Goal: Task Accomplishment & Management: Manage account settings

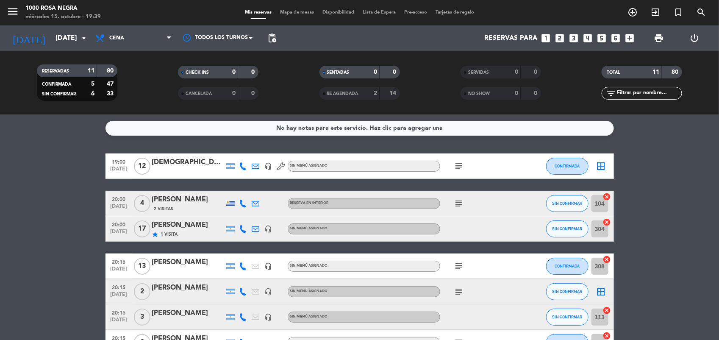
click at [456, 161] on icon "subject" at bounding box center [459, 166] width 10 height 10
click at [573, 162] on button "CONFIRMADA" at bounding box center [567, 166] width 42 height 17
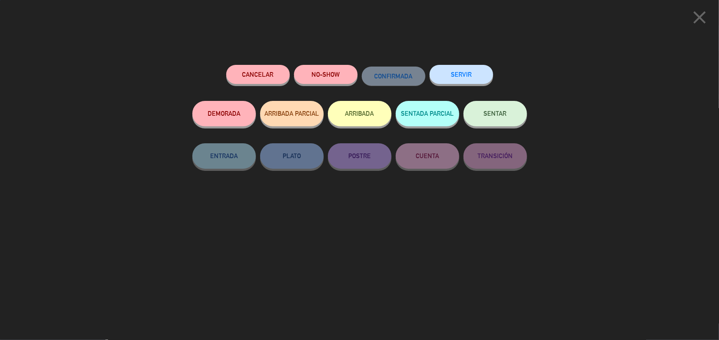
click at [507, 114] on button "SENTAR" at bounding box center [496, 113] width 64 height 25
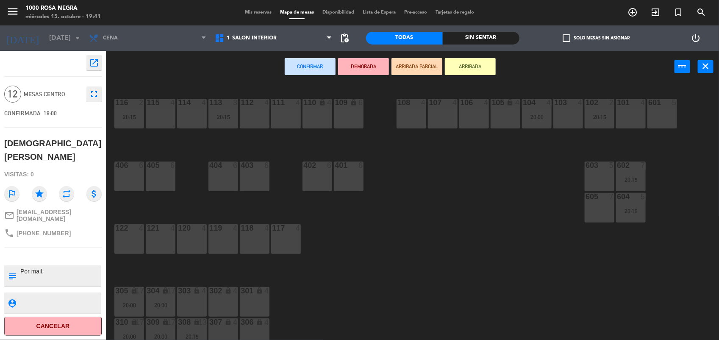
click at [255, 13] on span "Mis reservas" at bounding box center [258, 12] width 35 height 5
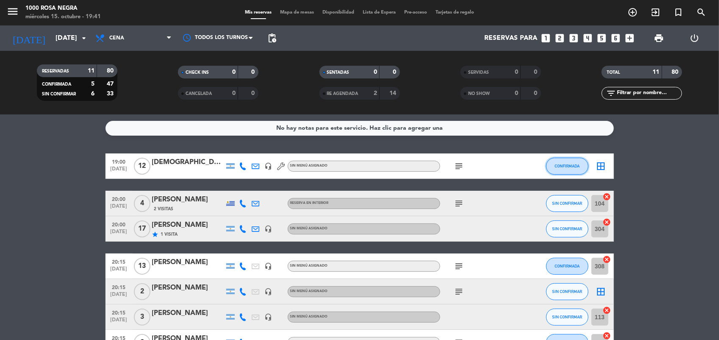
click at [568, 166] on span "CONFIRMADA" at bounding box center [567, 166] width 25 height 5
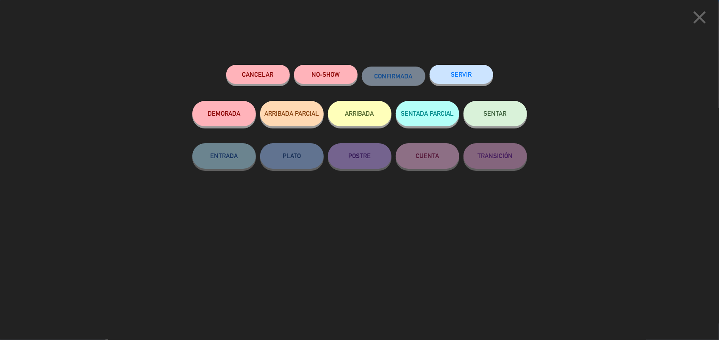
click at [506, 117] on span "SENTAR" at bounding box center [495, 113] width 23 height 7
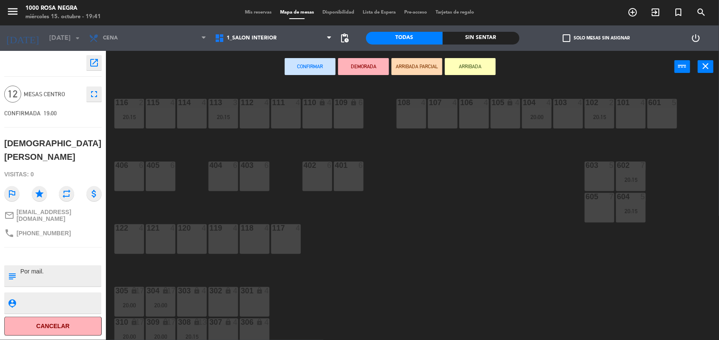
click at [265, 291] on div "4" at bounding box center [266, 291] width 5 height 8
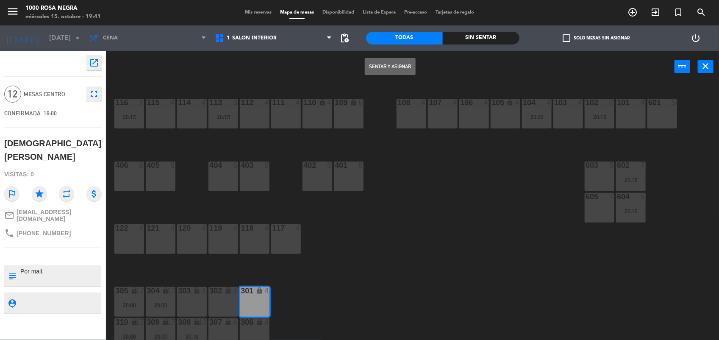
click at [237, 292] on div "301" at bounding box center [240, 291] width 14 height 8
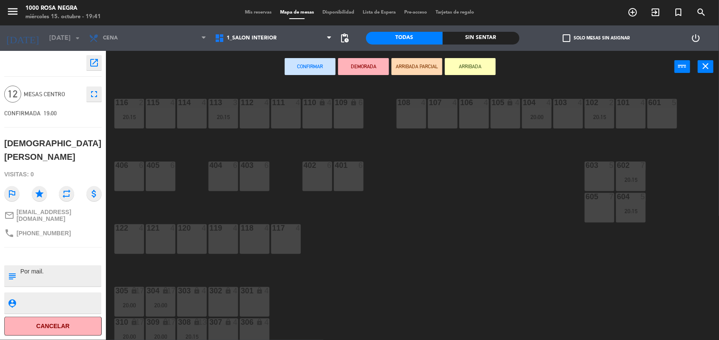
click at [262, 307] on div "301 lock 4" at bounding box center [255, 302] width 30 height 30
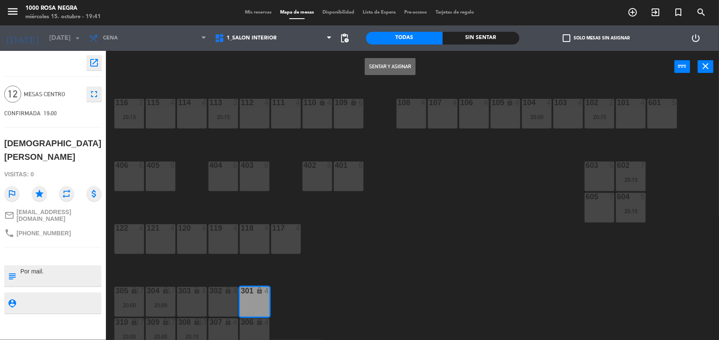
click at [229, 299] on div "302 lock 4" at bounding box center [223, 302] width 30 height 30
click at [389, 73] on button "Sentar y Asignar" at bounding box center [390, 66] width 51 height 17
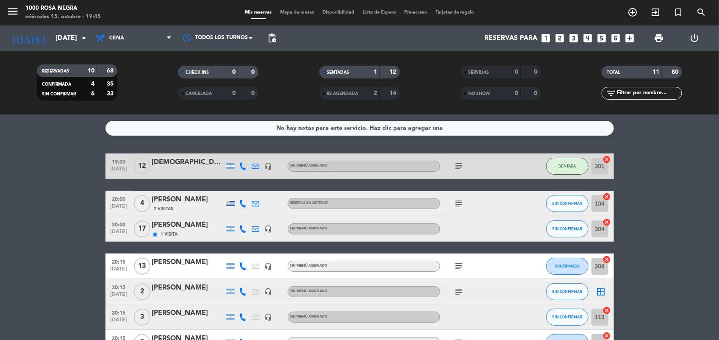
click at [641, 195] on bookings-row "19:00 [DATE] [DEMOGRAPHIC_DATA][PERSON_NAME] headset_mic Sin menú asignado subj…" at bounding box center [359, 310] width 719 height 315
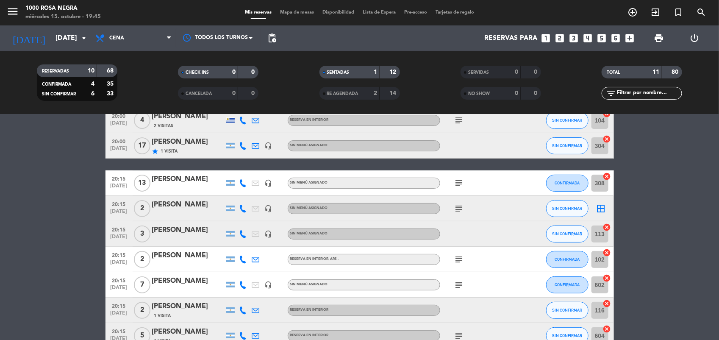
scroll to position [85, 0]
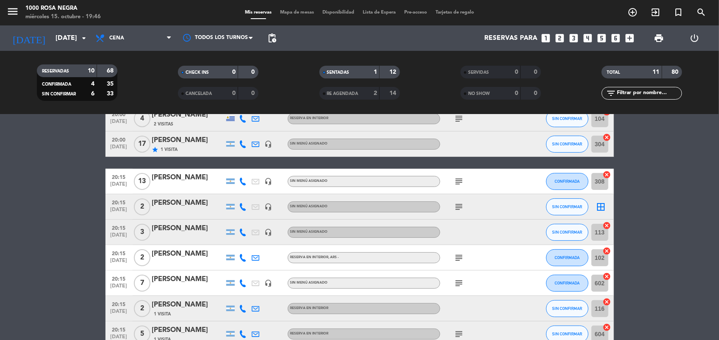
click at [639, 222] on bookings-row "19:00 [DATE] [DEMOGRAPHIC_DATA][PERSON_NAME] headset_mic Sin menú asignado subj…" at bounding box center [359, 226] width 719 height 315
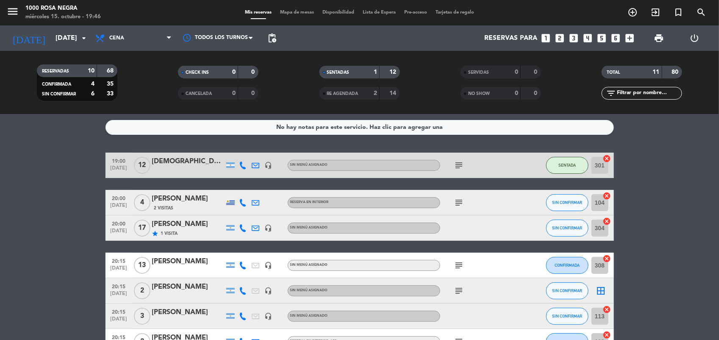
scroll to position [0, 0]
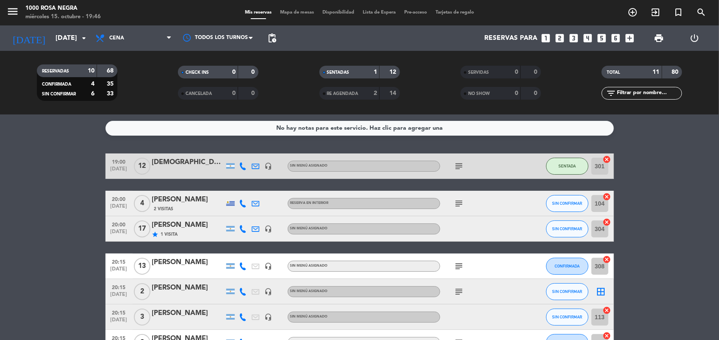
click at [458, 197] on div "subject" at bounding box center [478, 203] width 76 height 25
click at [456, 200] on icon "subject" at bounding box center [459, 203] width 10 height 10
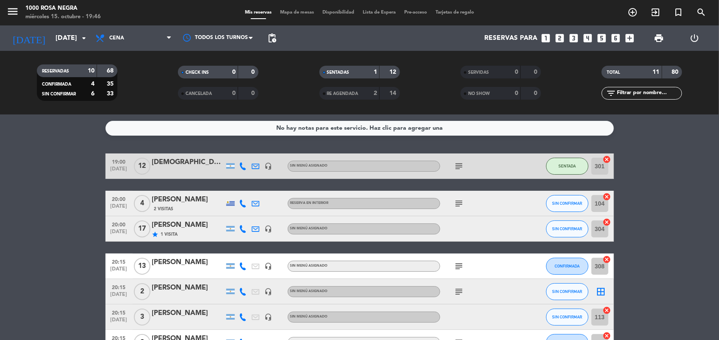
click at [653, 170] on bookings-row "19:00 [DATE] [DEMOGRAPHIC_DATA][PERSON_NAME] headset_mic Sin menú asignado subj…" at bounding box center [359, 310] width 719 height 315
click at [565, 206] on button "SIN CONFIRMAR" at bounding box center [567, 203] width 42 height 17
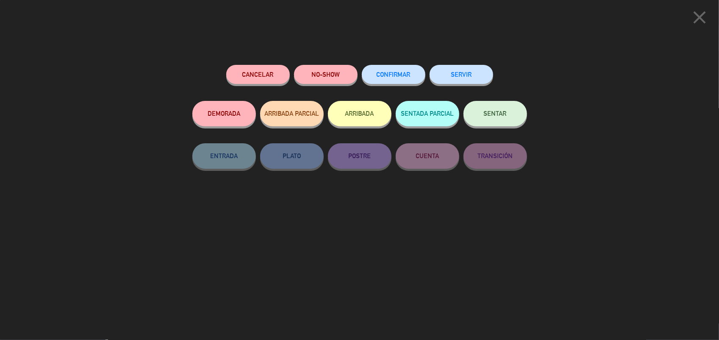
click at [499, 116] on span "SENTAR" at bounding box center [495, 113] width 23 height 7
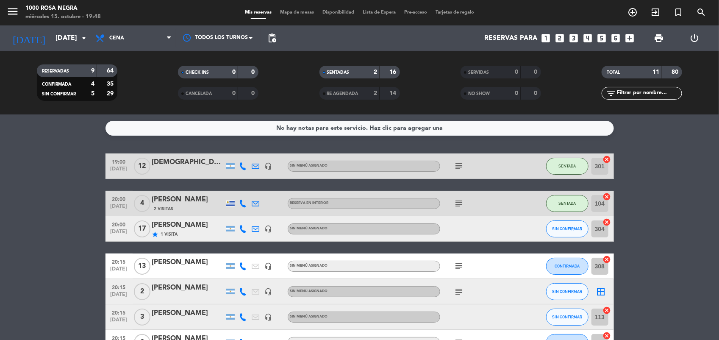
click at [655, 178] on bookings-row "19:00 [DATE] [DEMOGRAPHIC_DATA][PERSON_NAME] headset_mic Sin menú asignado subj…" at bounding box center [359, 310] width 719 height 315
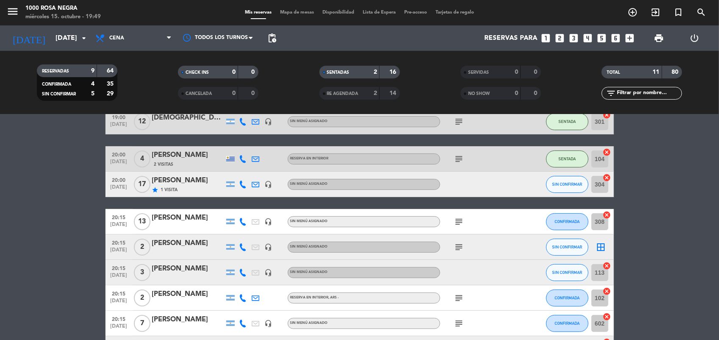
scroll to position [21, 0]
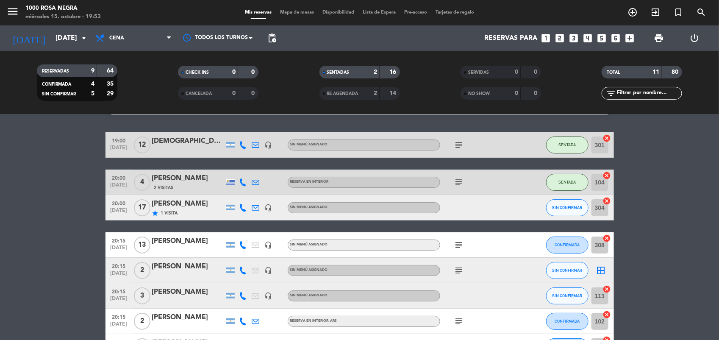
click at [636, 200] on bookings-row "19:00 [DATE] [DEMOGRAPHIC_DATA][PERSON_NAME] headset_mic Sin menú asignado subj…" at bounding box center [359, 289] width 719 height 315
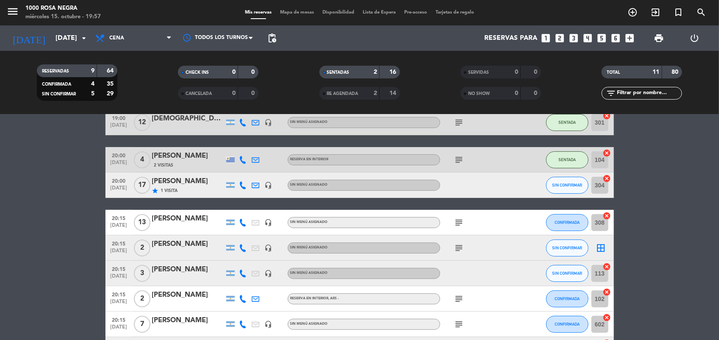
scroll to position [43, 0]
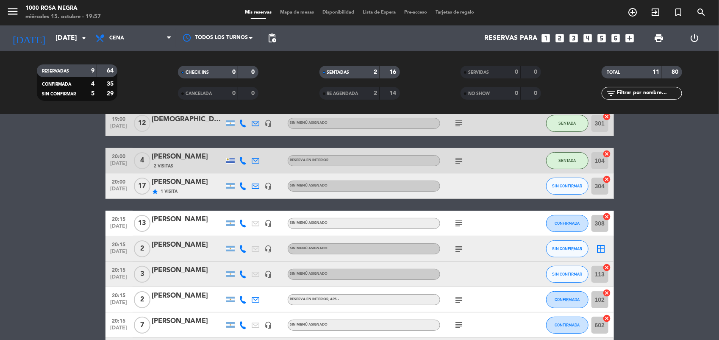
click at [459, 248] on icon "subject" at bounding box center [459, 249] width 10 height 10
click at [602, 246] on icon "border_all" at bounding box center [601, 249] width 10 height 10
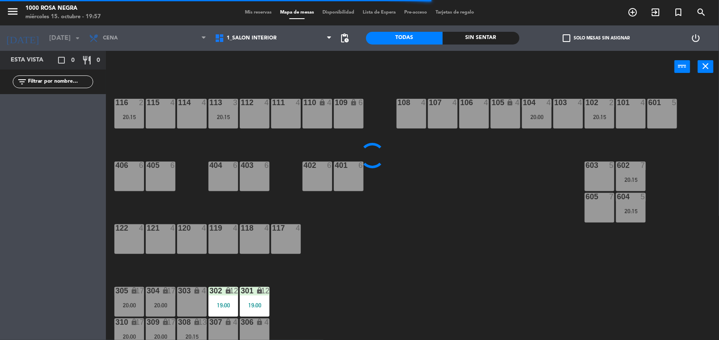
click at [443, 113] on div "107 4" at bounding box center [443, 114] width 30 height 30
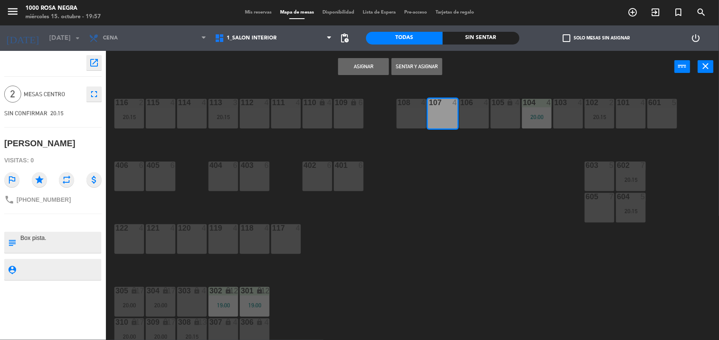
click at [353, 64] on button "Asignar" at bounding box center [363, 66] width 51 height 17
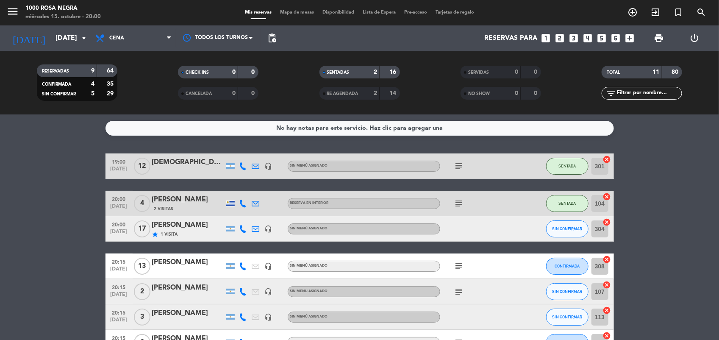
click at [664, 215] on bookings-row "19:00 [DATE] [DEMOGRAPHIC_DATA][PERSON_NAME] headset_mic Sin menú asignado subj…" at bounding box center [359, 310] width 719 height 315
drag, startPoint x: 664, startPoint y: 215, endPoint x: 658, endPoint y: 229, distance: 14.6
click at [658, 229] on bookings-row "19:00 [DATE] [DEMOGRAPHIC_DATA][PERSON_NAME] headset_mic Sin menú asignado subj…" at bounding box center [359, 310] width 719 height 315
click at [649, 236] on bookings-row "19:00 [DATE] [DEMOGRAPHIC_DATA][PERSON_NAME] headset_mic Sin menú asignado subj…" at bounding box center [359, 310] width 719 height 315
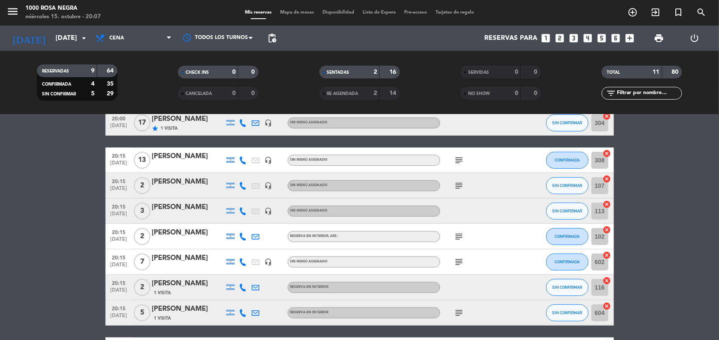
scroll to position [127, 0]
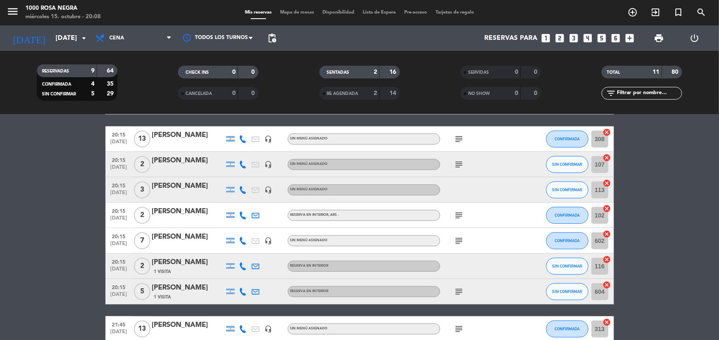
click at [645, 223] on bookings-row "19:00 [DATE] [DEMOGRAPHIC_DATA][PERSON_NAME] headset_mic Sin menú asignado subj…" at bounding box center [359, 183] width 719 height 315
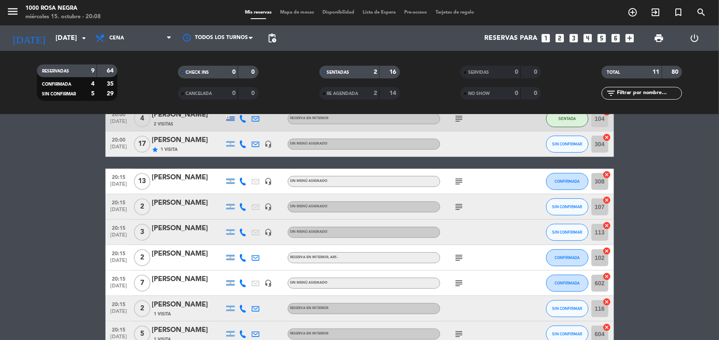
scroll to position [64, 0]
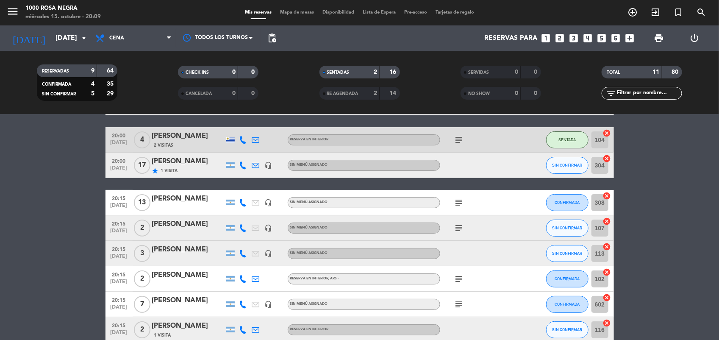
click at [670, 229] on bookings-row "19:00 [DATE] [DEMOGRAPHIC_DATA][PERSON_NAME] headset_mic Sin menú asignado subj…" at bounding box center [359, 247] width 719 height 315
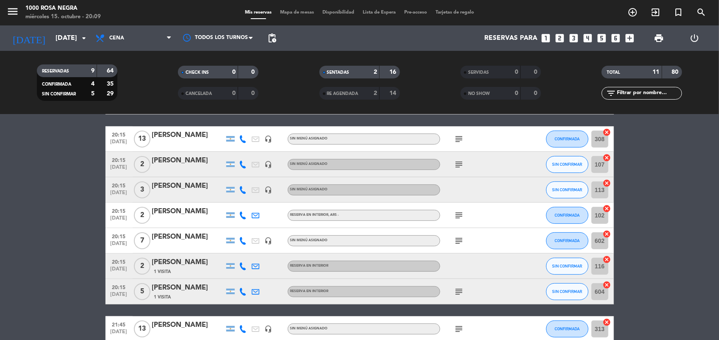
scroll to position [148, 0]
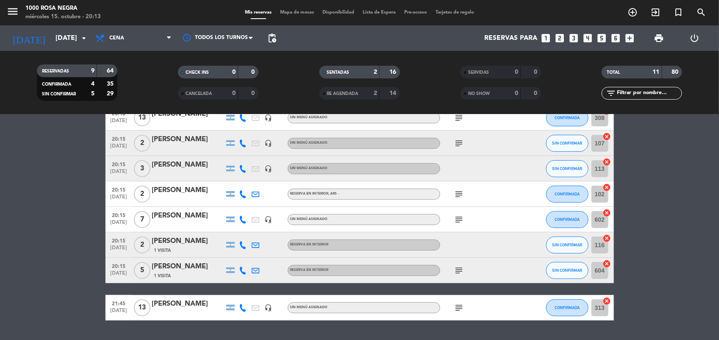
click at [649, 280] on bookings-row "19:00 [DATE] [DEMOGRAPHIC_DATA][PERSON_NAME] headset_mic Sin menú asignado subj…" at bounding box center [359, 162] width 719 height 315
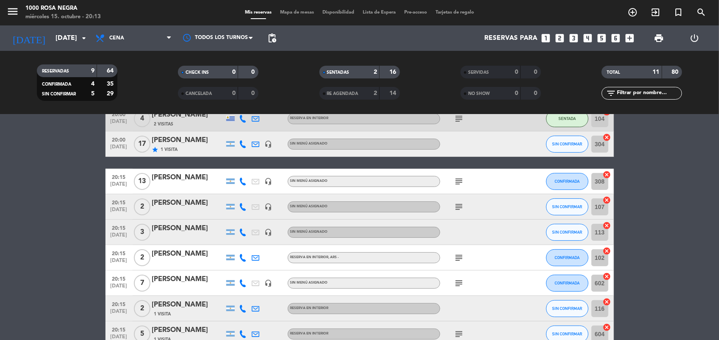
scroll to position [64, 0]
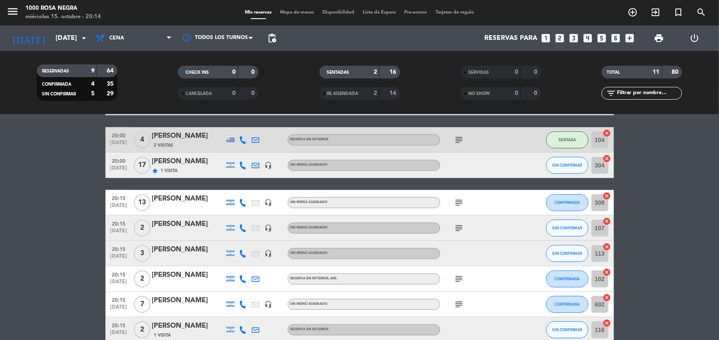
click at [675, 209] on bookings-row "19:00 [DATE] [DEMOGRAPHIC_DATA][PERSON_NAME] headset_mic Sin menú asignado subj…" at bounding box center [359, 247] width 719 height 315
click at [683, 152] on bookings-row "19:00 [DATE] [DEMOGRAPHIC_DATA][PERSON_NAME] headset_mic Sin menú asignado subj…" at bounding box center [359, 247] width 719 height 315
click at [466, 161] on div at bounding box center [478, 165] width 76 height 25
click at [466, 169] on div at bounding box center [478, 165] width 76 height 25
click at [675, 283] on bookings-row "19:00 [DATE] [DEMOGRAPHIC_DATA][PERSON_NAME] headset_mic Sin menú asignado subj…" at bounding box center [359, 247] width 719 height 315
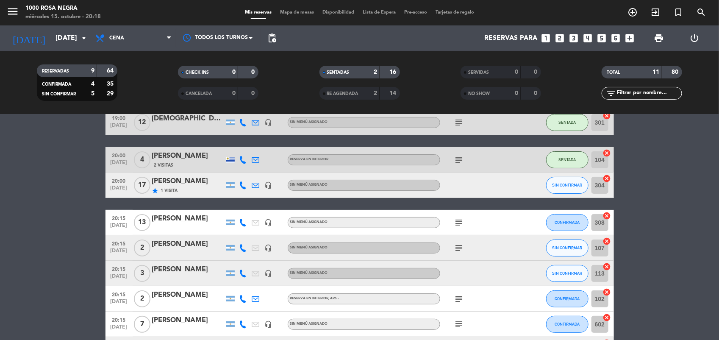
scroll to position [42, 0]
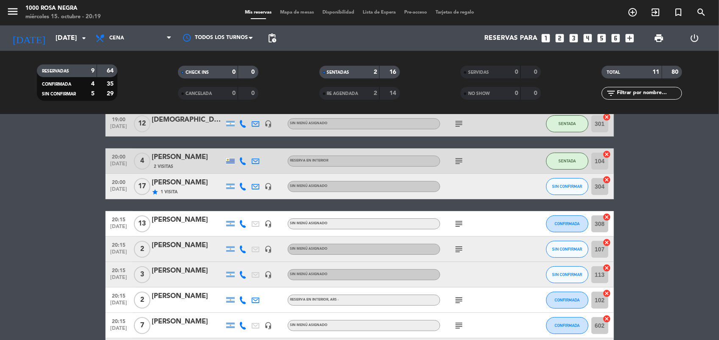
click at [703, 236] on bookings-row "19:00 [DATE] [DEMOGRAPHIC_DATA][PERSON_NAME] headset_mic Sin menú asignado subj…" at bounding box center [359, 268] width 719 height 315
click at [670, 208] on bookings-row "19:00 [DATE] [DEMOGRAPHIC_DATA][PERSON_NAME] headset_mic Sin menú asignado subj…" at bounding box center [359, 268] width 719 height 315
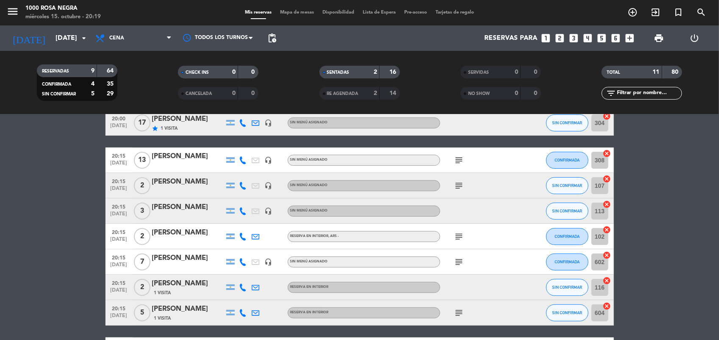
scroll to position [127, 0]
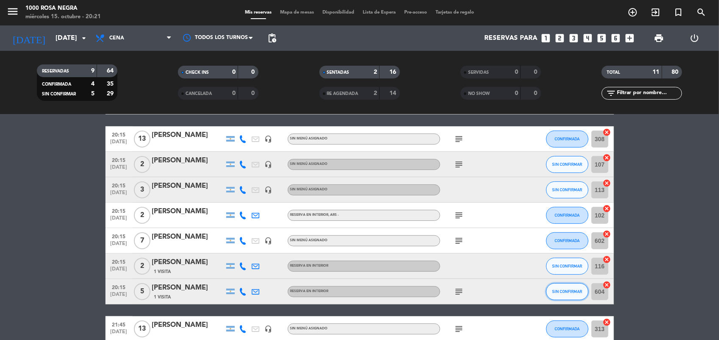
click at [570, 290] on span "SIN CONFIRMAR" at bounding box center [567, 291] width 30 height 5
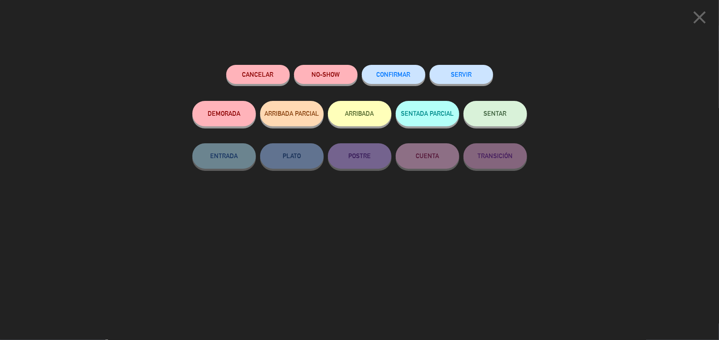
click at [502, 128] on div "SENTAR" at bounding box center [496, 122] width 64 height 42
click at [503, 122] on button "SENTAR" at bounding box center [496, 113] width 64 height 25
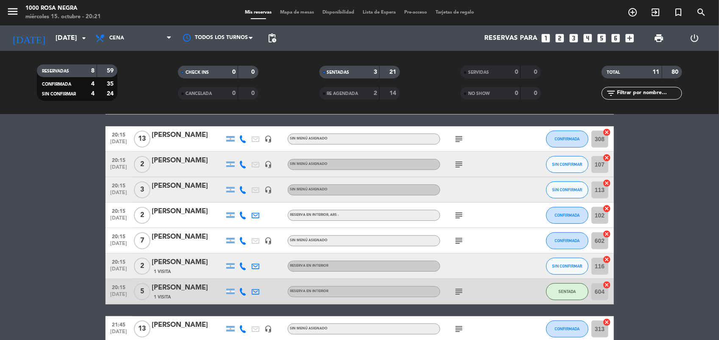
click at [672, 258] on bookings-row "19:00 [DATE] [DEMOGRAPHIC_DATA][PERSON_NAME] headset_mic Sin menú asignado subj…" at bounding box center [359, 183] width 719 height 315
click at [667, 244] on bookings-row "19:00 [DATE] [DEMOGRAPHIC_DATA][PERSON_NAME] headset_mic Sin menú asignado subj…" at bounding box center [359, 183] width 719 height 315
click at [654, 200] on bookings-row "19:00 [DATE] [DEMOGRAPHIC_DATA][PERSON_NAME] headset_mic Sin menú asignado subj…" at bounding box center [359, 183] width 719 height 315
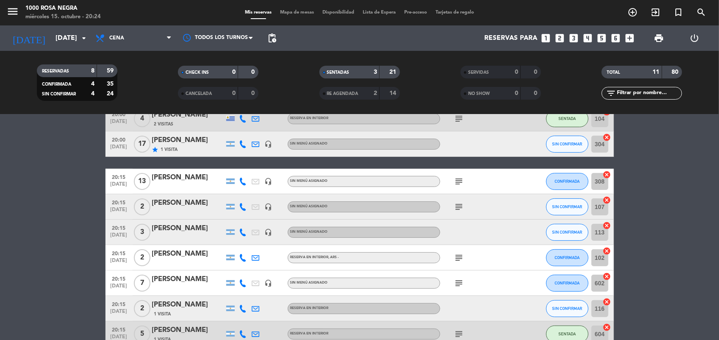
scroll to position [64, 0]
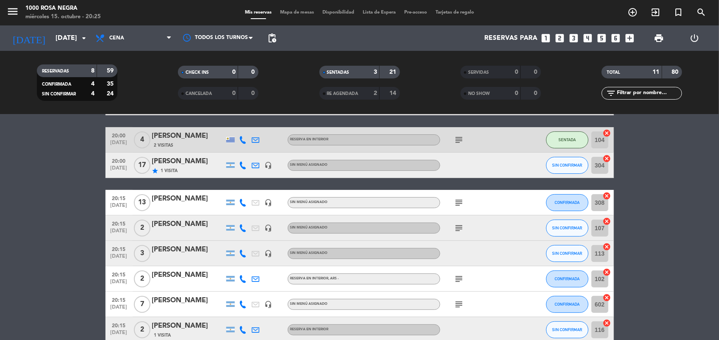
click at [655, 222] on bookings-row "19:00 [DATE] [DEMOGRAPHIC_DATA][PERSON_NAME] headset_mic Sin menú asignado subj…" at bounding box center [359, 247] width 719 height 315
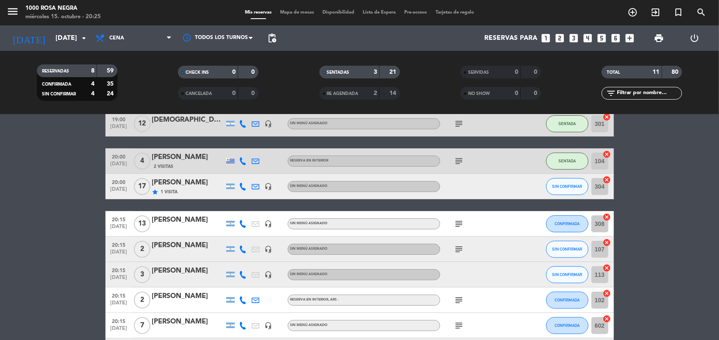
scroll to position [21, 0]
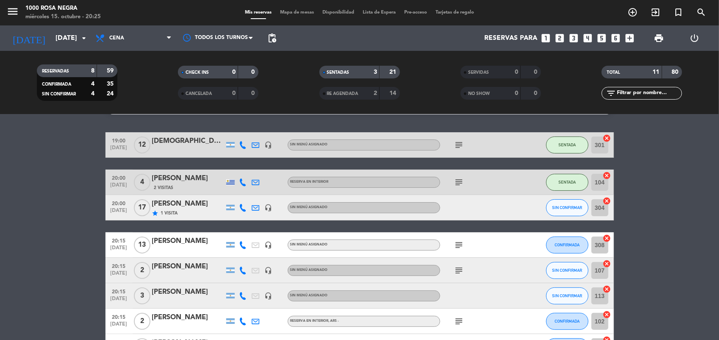
click at [677, 248] on bookings-row "19:00 [DATE] [DEMOGRAPHIC_DATA][PERSON_NAME] headset_mic Sin menú asignado subj…" at bounding box center [359, 289] width 719 height 315
click at [577, 293] on span "SIN CONFIRMAR" at bounding box center [567, 295] width 30 height 5
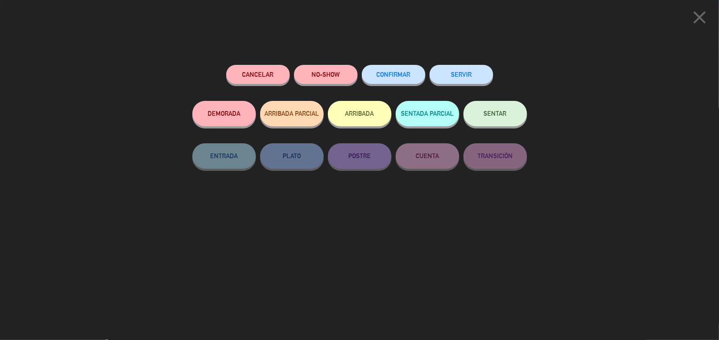
click at [508, 108] on button "SENTAR" at bounding box center [496, 113] width 64 height 25
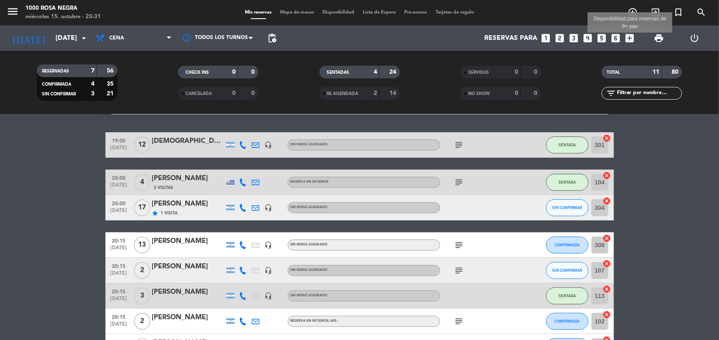
click at [632, 36] on icon "add_box" at bounding box center [629, 38] width 11 height 11
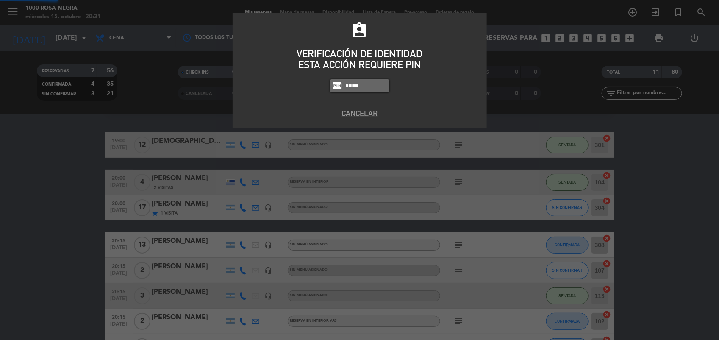
type input "0082"
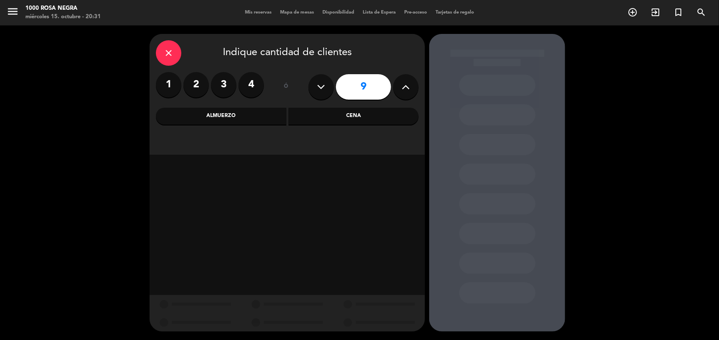
click at [400, 88] on button at bounding box center [405, 86] width 25 height 25
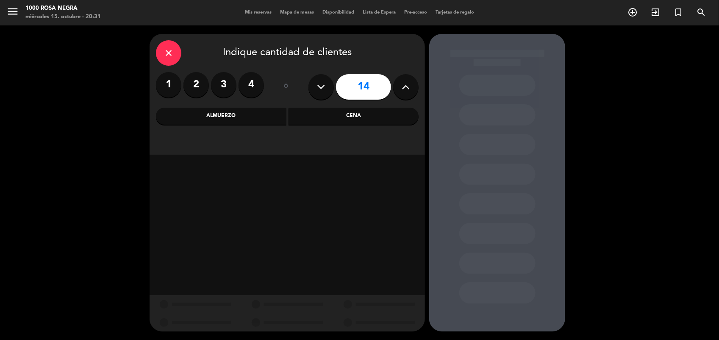
click at [323, 89] on icon at bounding box center [321, 87] width 8 height 13
type input "12"
click at [374, 109] on div "Cena" at bounding box center [354, 116] width 131 height 17
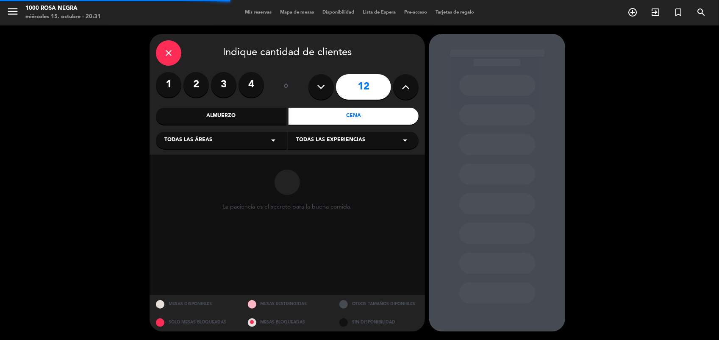
click at [272, 120] on div "Almuerzo" at bounding box center [221, 116] width 131 height 17
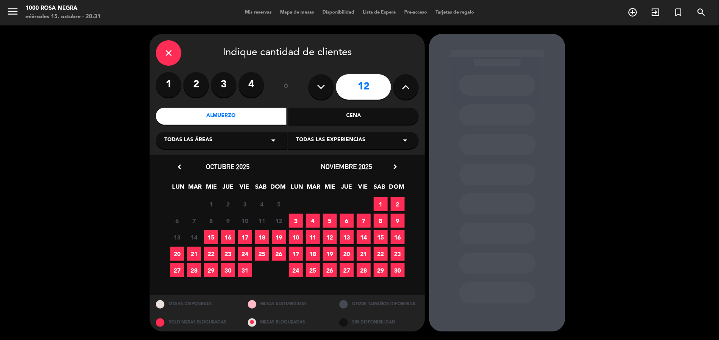
click at [382, 219] on span "8" at bounding box center [381, 221] width 14 height 14
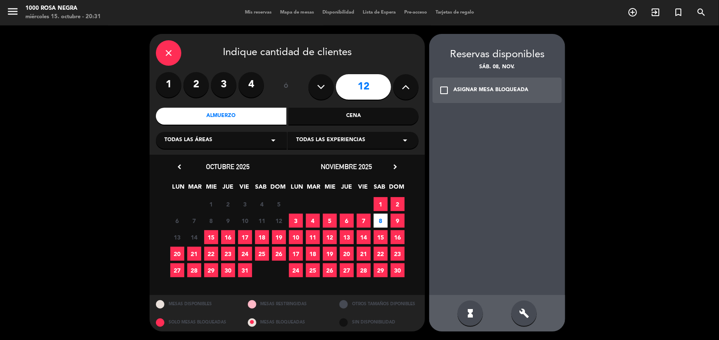
click at [490, 87] on div "ASIGNAR MESA BLOQUEADA" at bounding box center [490, 90] width 75 height 8
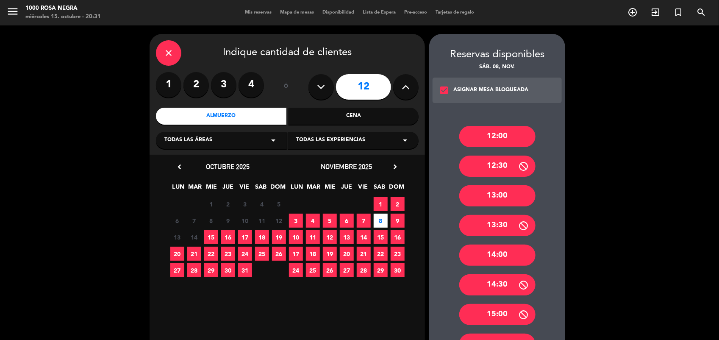
click at [510, 190] on div "13:00" at bounding box center [497, 195] width 76 height 21
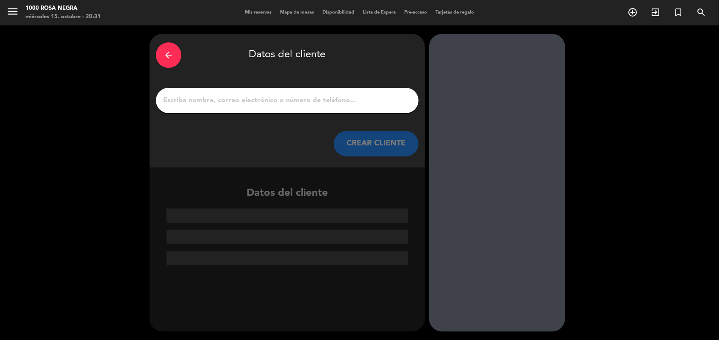
click at [382, 90] on div at bounding box center [287, 100] width 263 height 25
click at [361, 97] on input "1" at bounding box center [287, 100] width 250 height 12
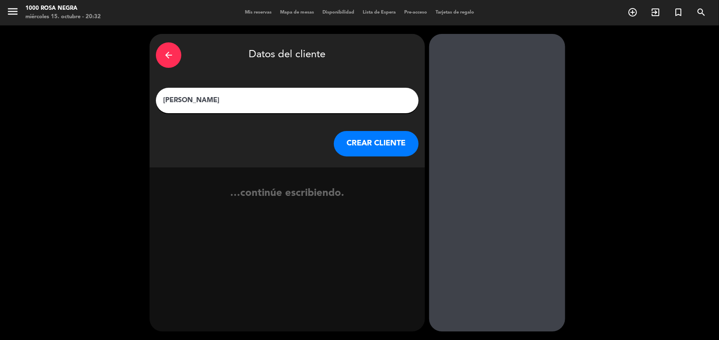
type input "[PERSON_NAME]"
click at [366, 139] on button "CREAR CLIENTE" at bounding box center [376, 143] width 85 height 25
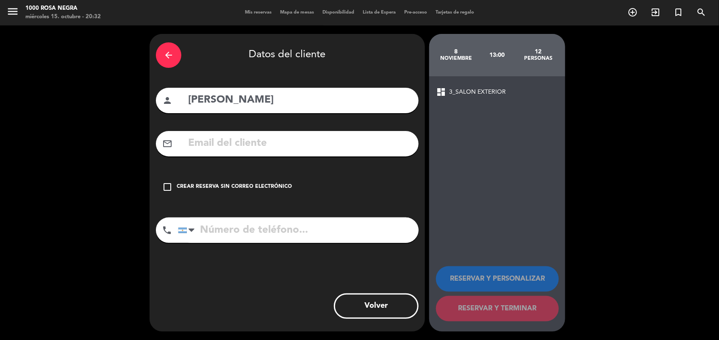
click at [168, 185] on icon "check_box_outline_blank" at bounding box center [167, 187] width 10 height 10
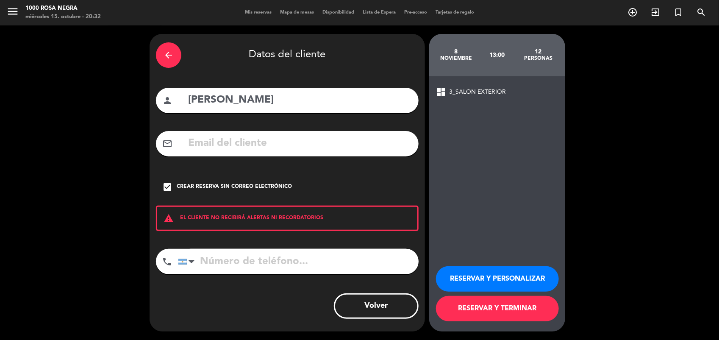
click at [282, 261] on input "tel" at bounding box center [298, 261] width 241 height 25
click at [233, 262] on input "tel" at bounding box center [298, 261] width 241 height 25
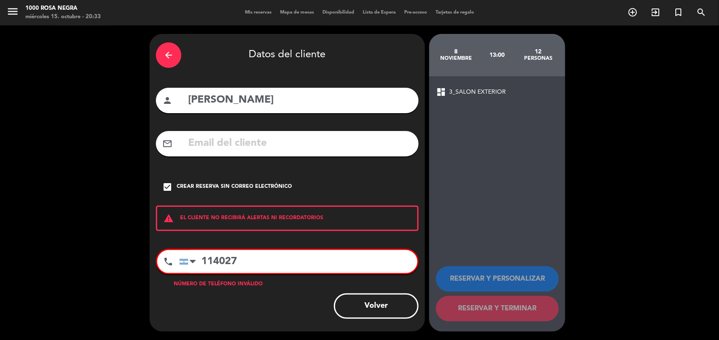
click at [259, 269] on input "114027" at bounding box center [298, 261] width 238 height 23
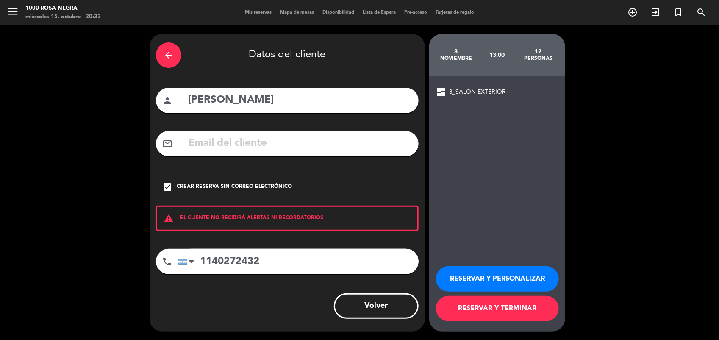
type input "1140272432"
click at [505, 278] on button "RESERVAR Y PERSONALIZAR" at bounding box center [497, 278] width 123 height 25
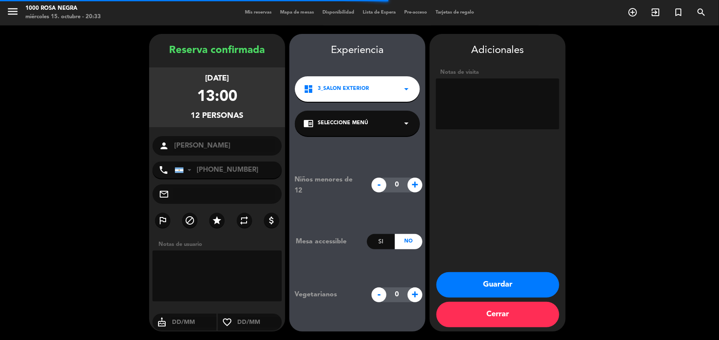
click at [494, 108] on textarea at bounding box center [497, 103] width 123 height 51
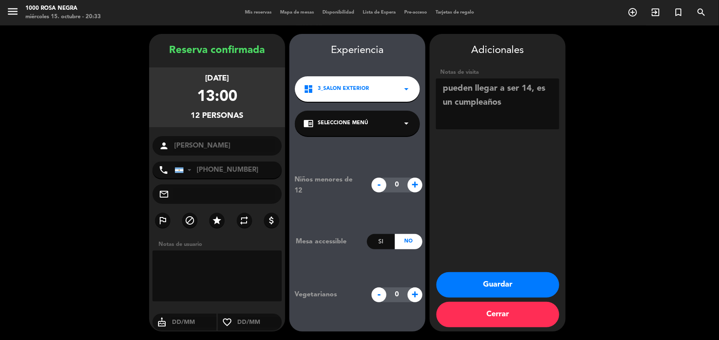
type textarea "pueden llegar a ser 14, es un cumpleaños"
click at [513, 285] on button "Guardar" at bounding box center [497, 284] width 123 height 25
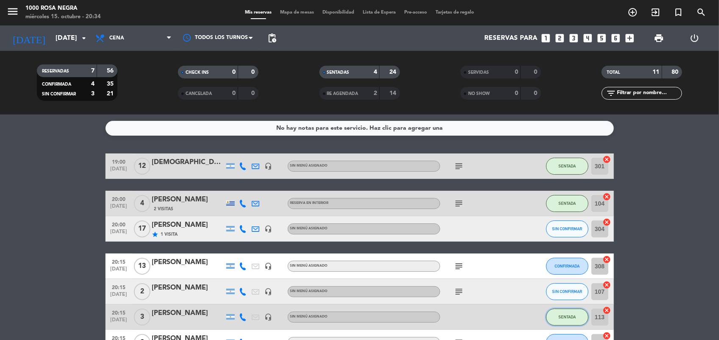
click at [569, 311] on button "SENTADA" at bounding box center [567, 316] width 42 height 17
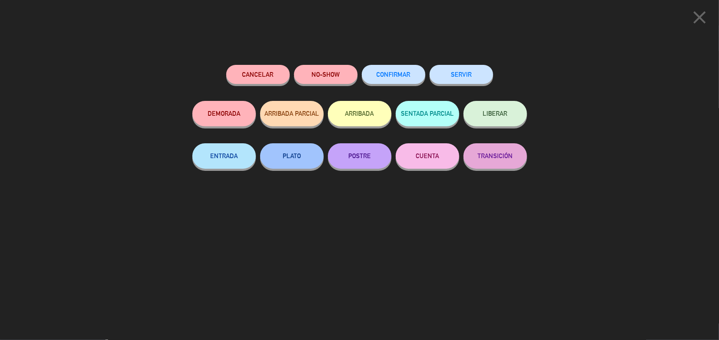
click at [546, 125] on div "close Cancelar NO-SHOW CONFIRMAR SERVIR DEMORADA ARRIBADA PARCIAL ARRIBADA SENT…" at bounding box center [359, 170] width 719 height 340
click at [700, 18] on icon "close" at bounding box center [699, 17] width 21 height 21
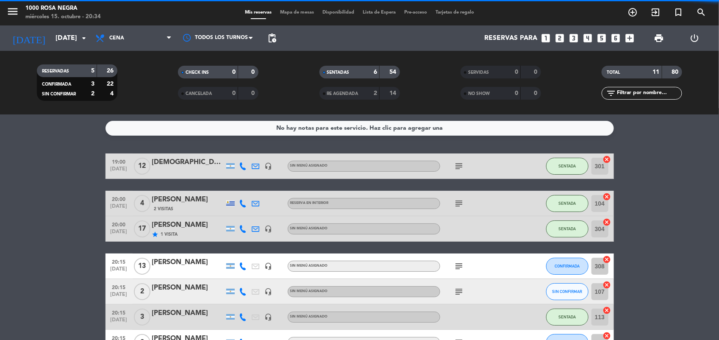
click at [675, 202] on bookings-row "19:00 [DATE] [DEMOGRAPHIC_DATA][PERSON_NAME] headset_mic Sin menú asignado subj…" at bounding box center [359, 310] width 719 height 315
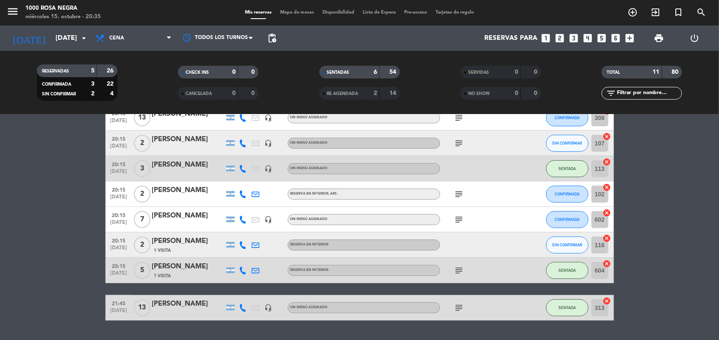
scroll to position [169, 0]
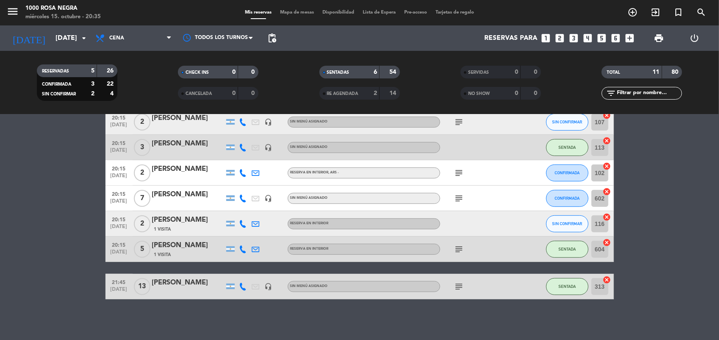
click at [298, 11] on span "Mapa de mesas" at bounding box center [297, 12] width 42 height 5
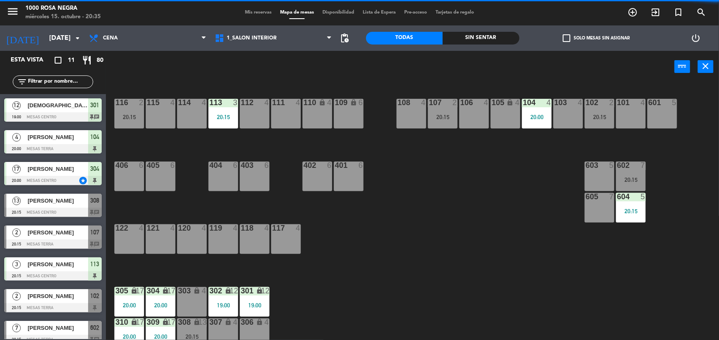
scroll to position [100, 0]
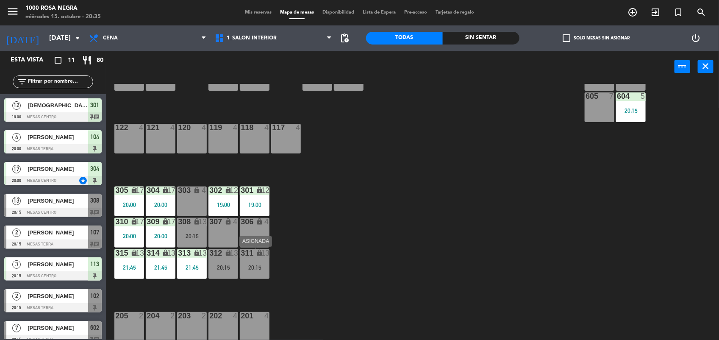
click at [257, 262] on div "311 lock 13 20:15" at bounding box center [255, 264] width 30 height 30
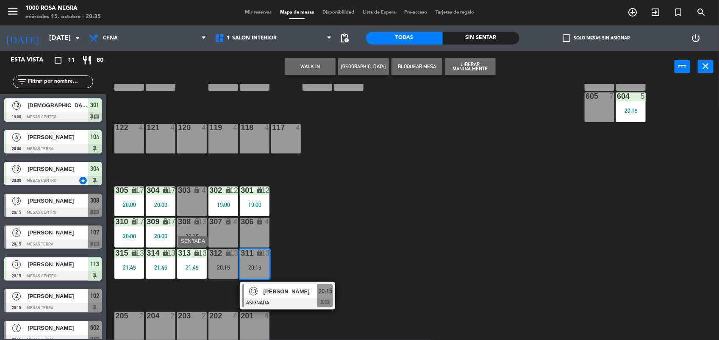
click at [184, 258] on div "313 lock 13 21:45" at bounding box center [192, 264] width 30 height 30
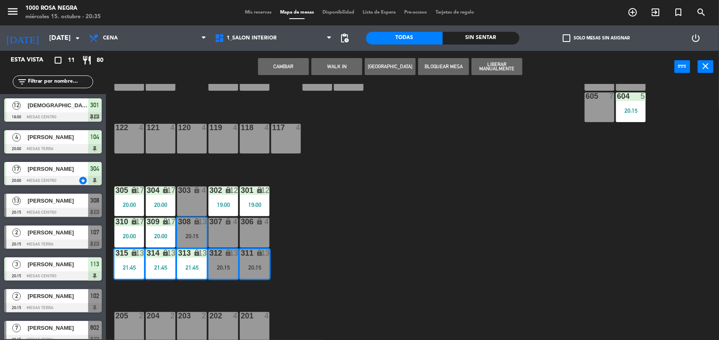
click at [282, 70] on button "Cambiar" at bounding box center [283, 66] width 51 height 17
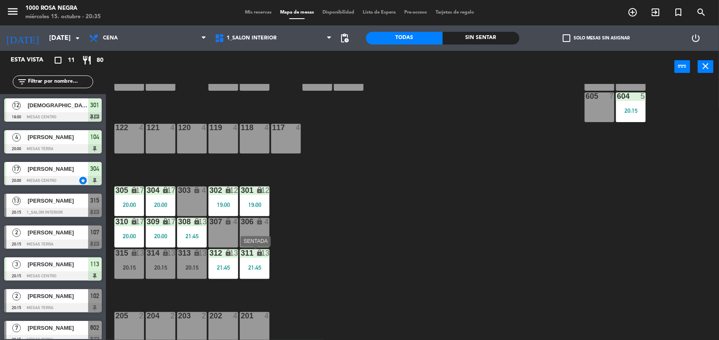
click at [263, 267] on div "21:45" at bounding box center [255, 267] width 30 height 6
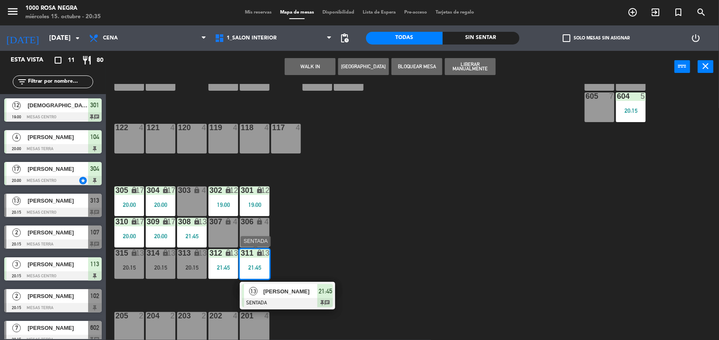
click at [275, 290] on span "[PERSON_NAME]" at bounding box center [291, 291] width 54 height 9
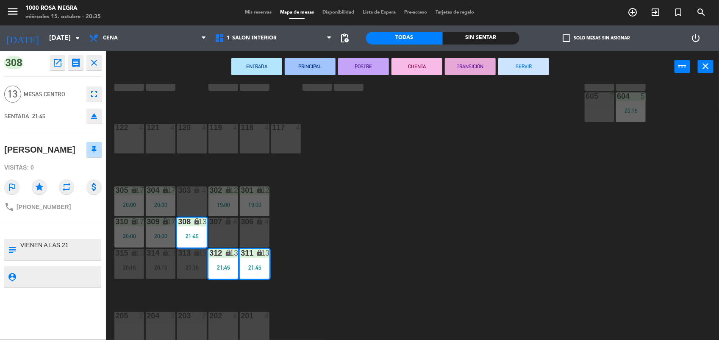
click at [96, 113] on icon "eject" at bounding box center [94, 116] width 10 height 10
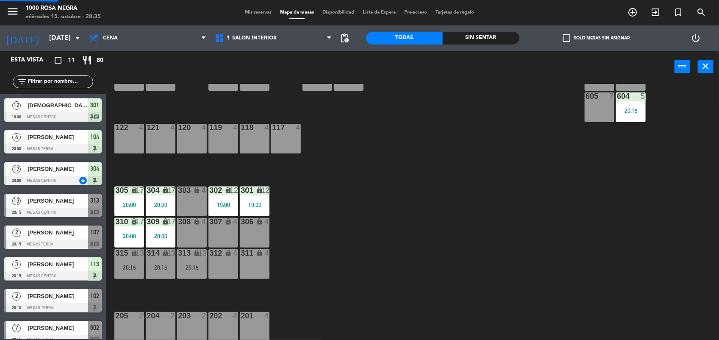
scroll to position [94, 0]
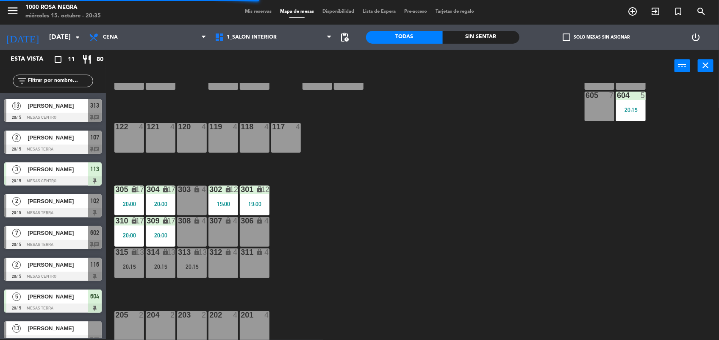
click at [194, 274] on div "313 lock 13 20:15" at bounding box center [192, 263] width 30 height 30
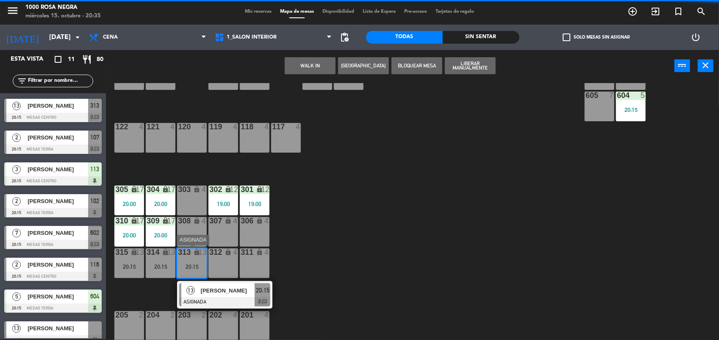
click at [213, 291] on span "[PERSON_NAME]" at bounding box center [228, 290] width 54 height 9
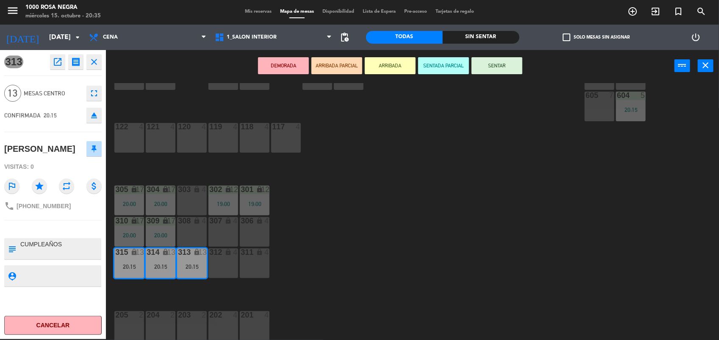
click at [515, 68] on button "SENTAR" at bounding box center [497, 65] width 51 height 17
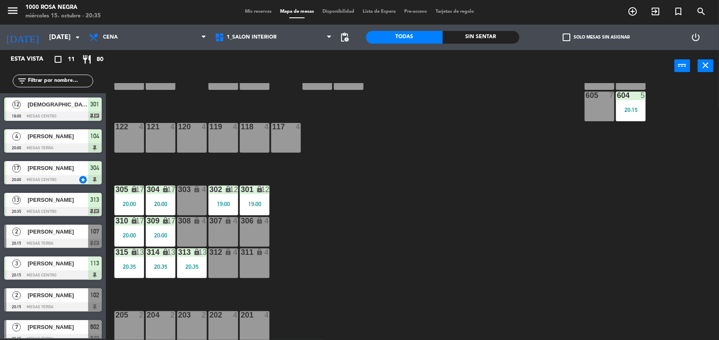
click at [575, 34] on label "check_box_outline_blank Solo mesas sin asignar" at bounding box center [596, 37] width 67 height 8
click at [596, 37] on input "check_box_outline_blank Solo mesas sin asignar" at bounding box center [596, 37] width 0 height 0
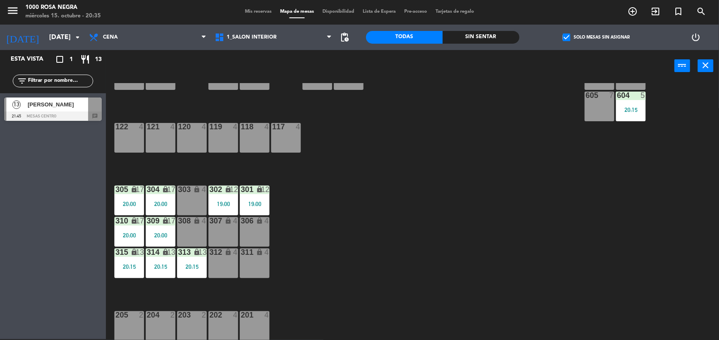
click at [38, 104] on span "[PERSON_NAME]" at bounding box center [58, 104] width 61 height 9
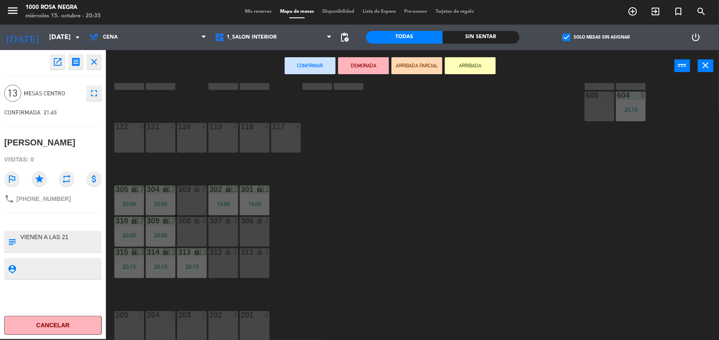
click at [195, 240] on div "308 lock 4" at bounding box center [192, 232] width 30 height 30
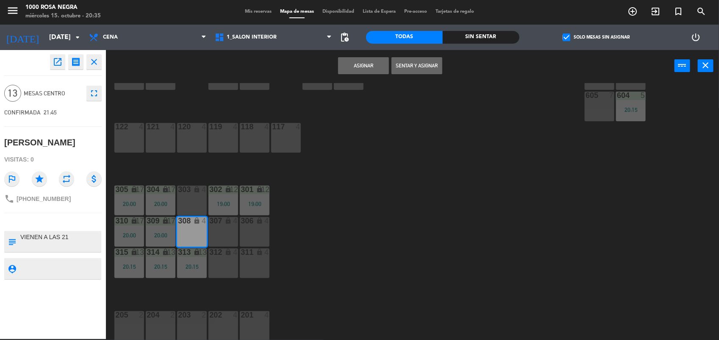
click at [235, 260] on div "312 lock 4" at bounding box center [223, 263] width 30 height 30
click at [262, 264] on div "311 lock 4" at bounding box center [255, 263] width 30 height 30
click at [370, 62] on button "Asignar" at bounding box center [363, 65] width 51 height 17
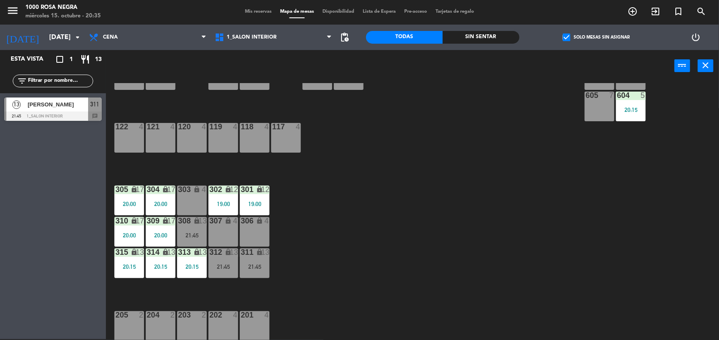
click at [577, 32] on div "check_box Solo mesas sin asignar" at bounding box center [596, 37] width 153 height 25
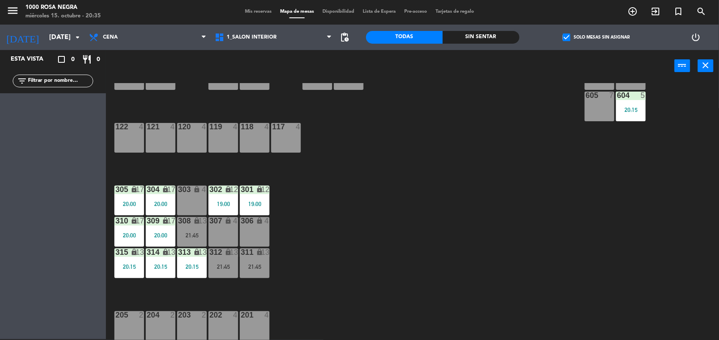
click at [565, 41] on span "check_box" at bounding box center [567, 37] width 8 height 8
click at [596, 37] on input "check_box Solo mesas sin asignar" at bounding box center [596, 37] width 0 height 0
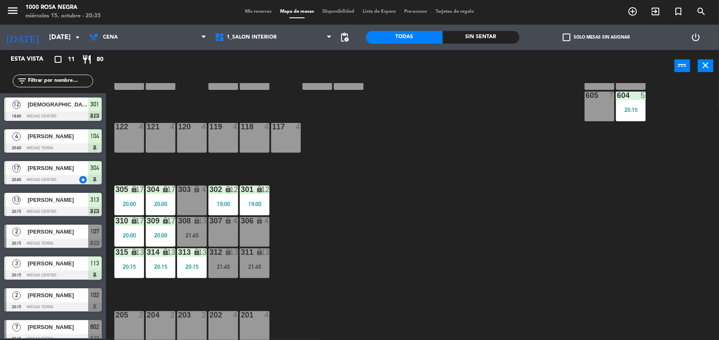
click at [265, 13] on span "Mis reservas" at bounding box center [258, 11] width 35 height 5
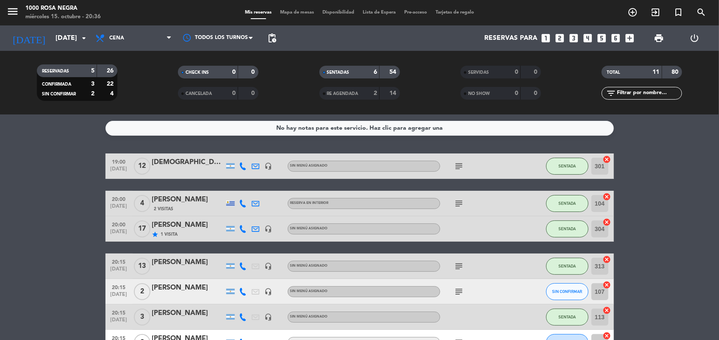
click at [658, 162] on bookings-row "19:00 [DATE] [DEMOGRAPHIC_DATA][PERSON_NAME] headset_mic Sin menú asignado subj…" at bounding box center [359, 310] width 719 height 315
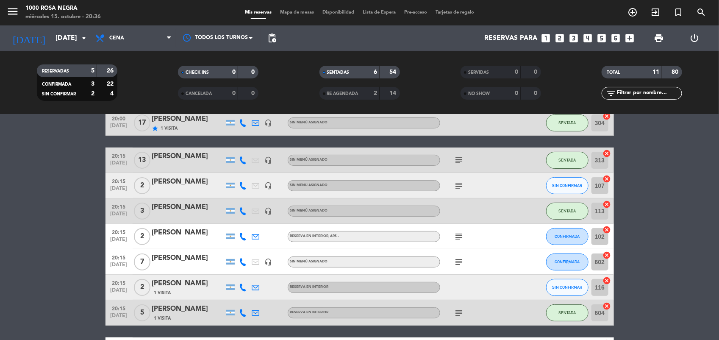
scroll to position [127, 0]
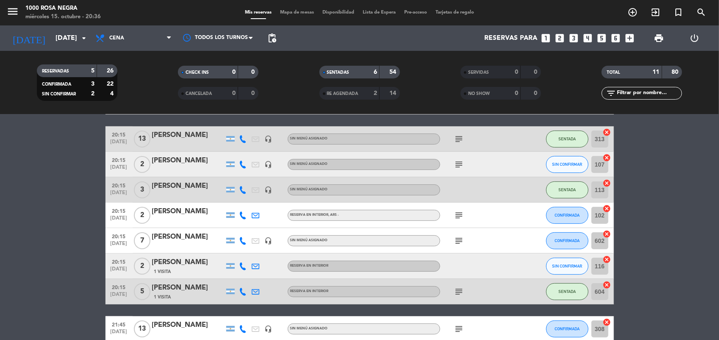
click at [463, 239] on icon "subject" at bounding box center [459, 241] width 10 height 10
click at [456, 215] on icon "subject" at bounding box center [459, 215] width 10 height 10
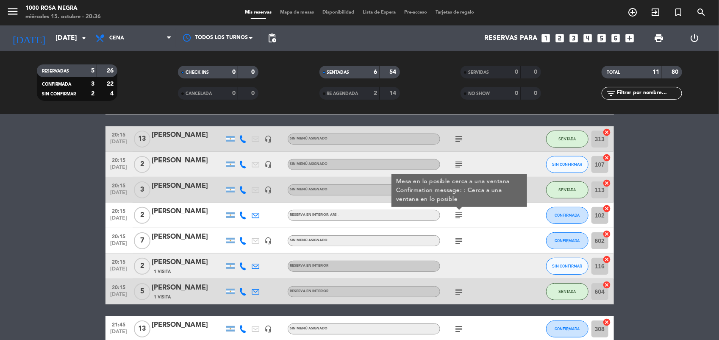
click at [456, 215] on icon "subject" at bounding box center [459, 215] width 10 height 10
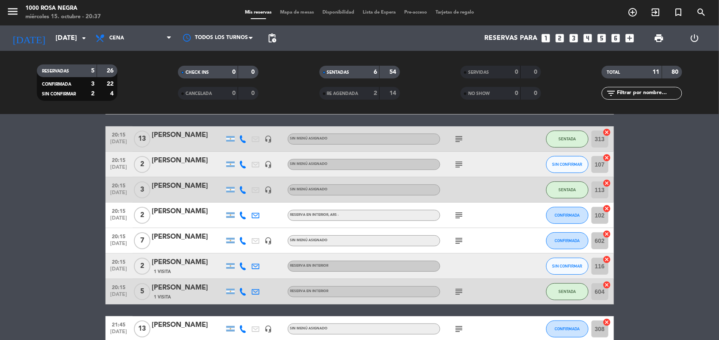
click at [239, 242] on icon at bounding box center [243, 241] width 8 height 8
click at [633, 168] on bookings-row "19:00 [DATE] [DEMOGRAPHIC_DATA][PERSON_NAME] headset_mic Sin menú asignado subj…" at bounding box center [359, 183] width 719 height 315
click at [244, 242] on icon at bounding box center [243, 241] width 8 height 8
click at [458, 215] on icon "subject" at bounding box center [459, 215] width 10 height 10
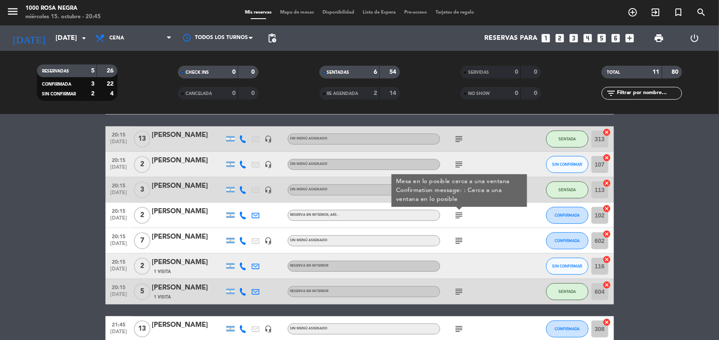
click at [458, 215] on icon "subject" at bounding box center [459, 215] width 10 height 10
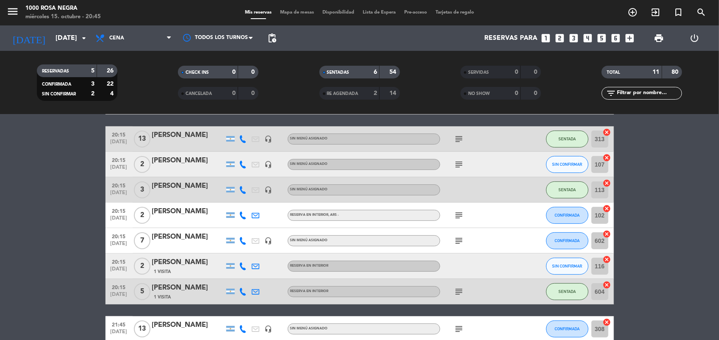
click at [458, 243] on icon "subject" at bounding box center [459, 241] width 10 height 10
click at [459, 289] on icon "subject" at bounding box center [459, 291] width 10 height 10
click at [652, 159] on bookings-row "19:00 [DATE] [DEMOGRAPHIC_DATA][PERSON_NAME] headset_mic Sin menú asignado subj…" at bounding box center [359, 183] width 719 height 315
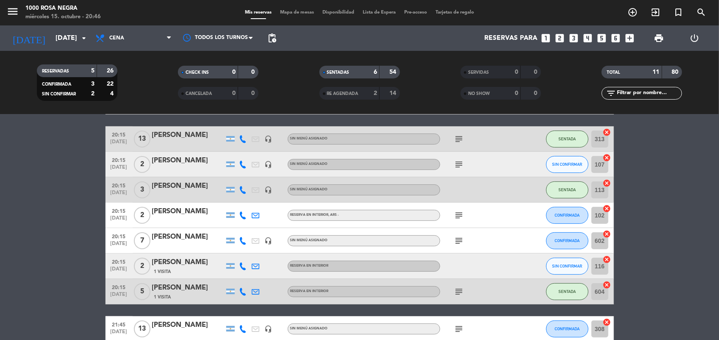
click at [662, 219] on bookings-row "19:00 [DATE] [DEMOGRAPHIC_DATA][PERSON_NAME] headset_mic Sin menú asignado subj…" at bounding box center [359, 183] width 719 height 315
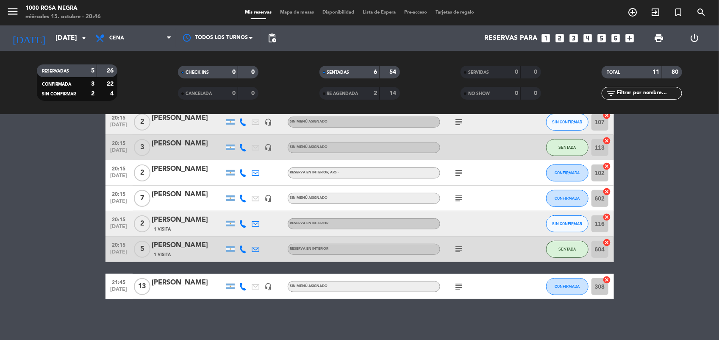
scroll to position [171, 0]
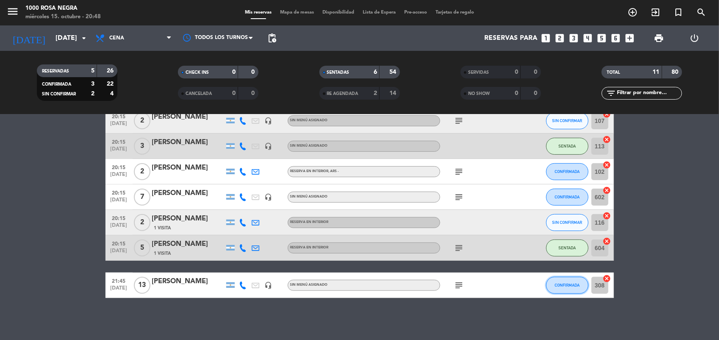
click at [558, 281] on button "CONFIRMADA" at bounding box center [567, 285] width 42 height 17
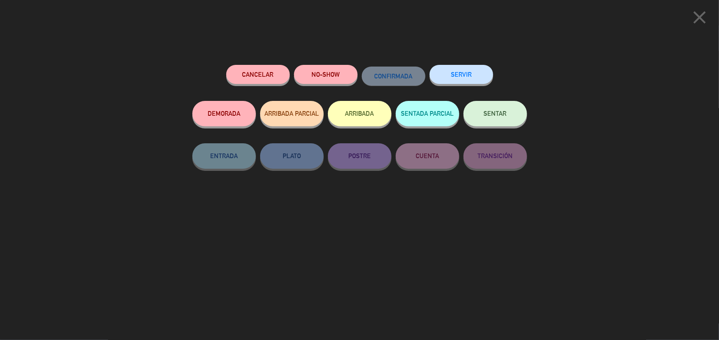
click at [499, 122] on button "SENTAR" at bounding box center [496, 113] width 64 height 25
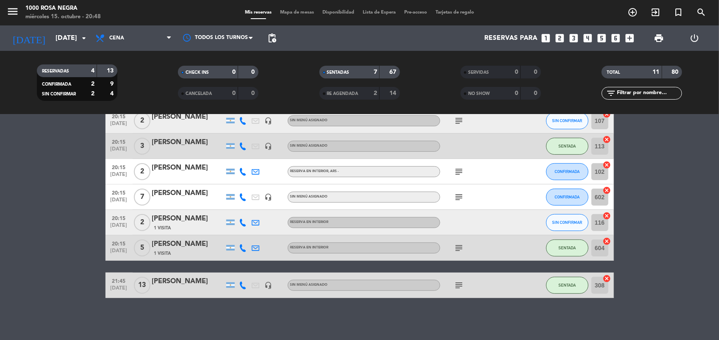
click at [659, 223] on bookings-row "19:00 [DATE] [DEMOGRAPHIC_DATA][PERSON_NAME] headset_mic Sin menú asignado subj…" at bounding box center [359, 140] width 719 height 315
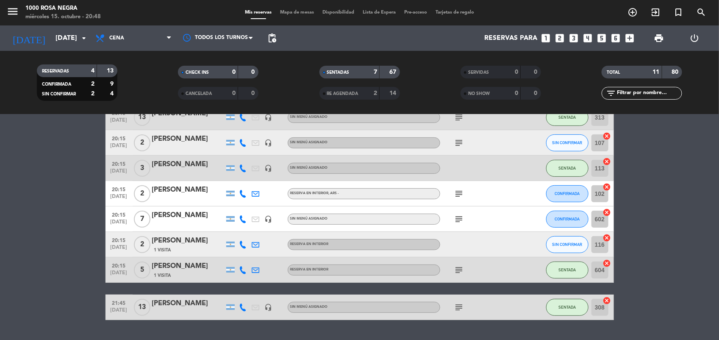
scroll to position [150, 0]
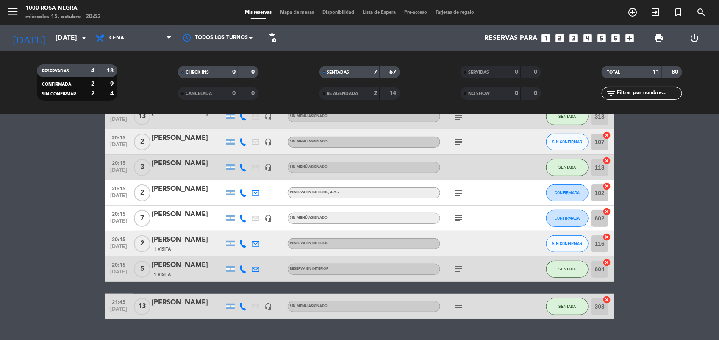
click at [676, 299] on bookings-row "19:00 [DATE] [DEMOGRAPHIC_DATA][PERSON_NAME] headset_mic Sin menú asignado subj…" at bounding box center [359, 161] width 719 height 315
click at [681, 227] on bookings-row "19:00 [DATE] [DEMOGRAPHIC_DATA][PERSON_NAME] headset_mic Sin menú asignado subj…" at bounding box center [359, 161] width 719 height 315
click at [573, 194] on span "CONFIRMADA" at bounding box center [567, 192] width 25 height 5
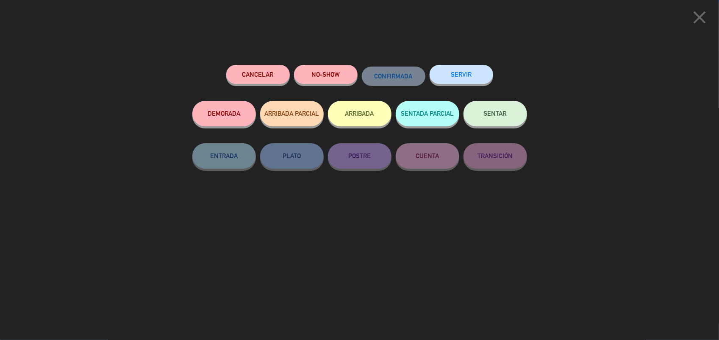
click at [490, 104] on button "SENTAR" at bounding box center [496, 113] width 64 height 25
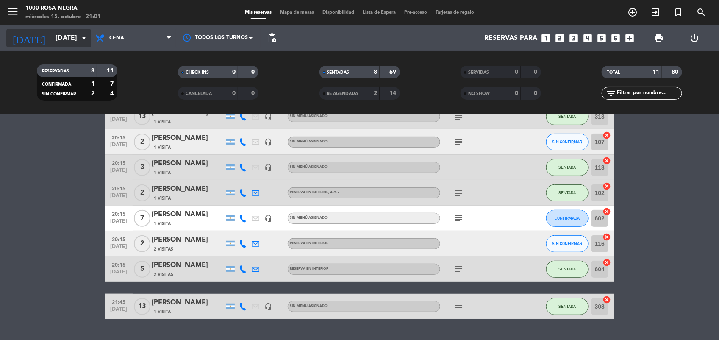
click at [78, 37] on input "[DATE]" at bounding box center [95, 38] width 89 height 17
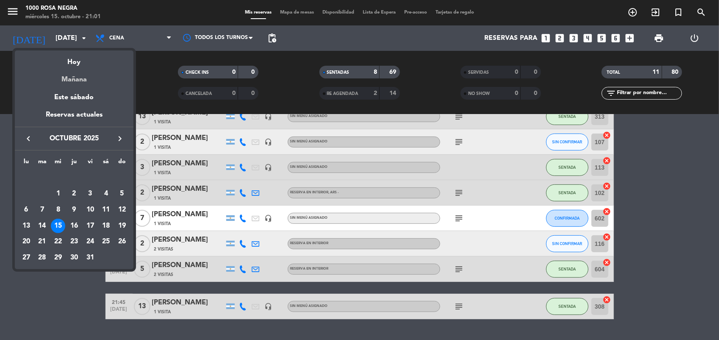
click at [74, 80] on div "Mañana" at bounding box center [74, 76] width 119 height 17
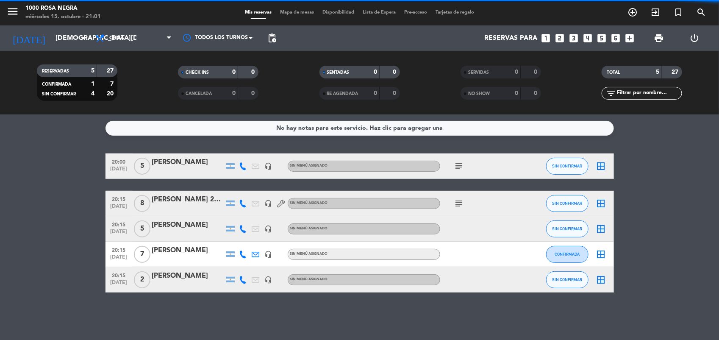
scroll to position [0, 0]
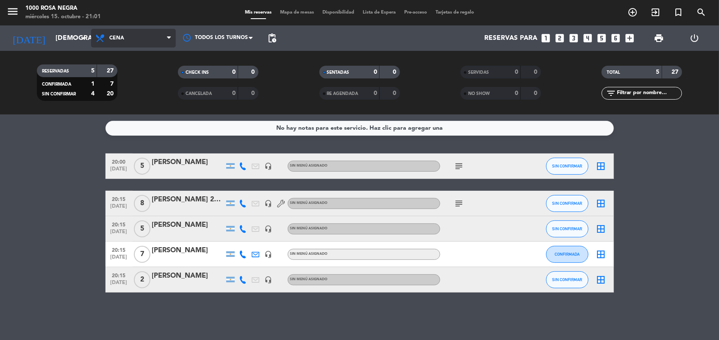
click at [128, 42] on span "Cena" at bounding box center [133, 38] width 85 height 19
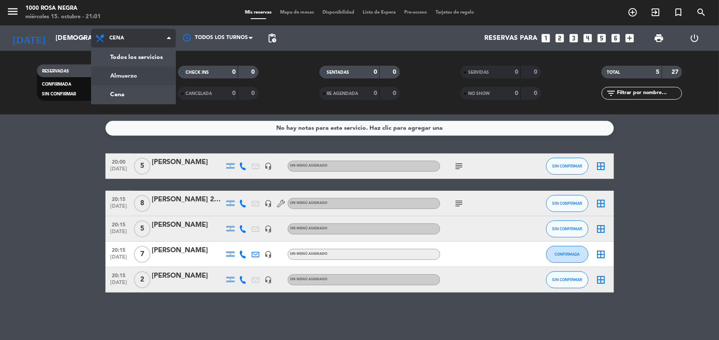
click at [130, 75] on div "menu 1000 Rosa Negra miércoles 15. octubre - 21:01 Mis reservas Mapa de mesas D…" at bounding box center [359, 57] width 719 height 114
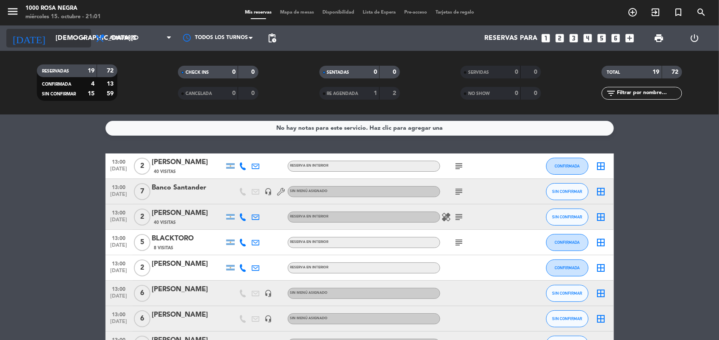
click at [65, 45] on input "[DEMOGRAPHIC_DATA][DATE]" at bounding box center [95, 38] width 89 height 17
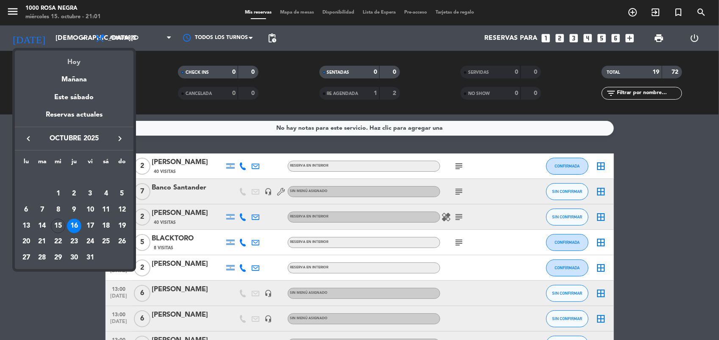
click at [77, 57] on div "Hoy" at bounding box center [74, 58] width 119 height 17
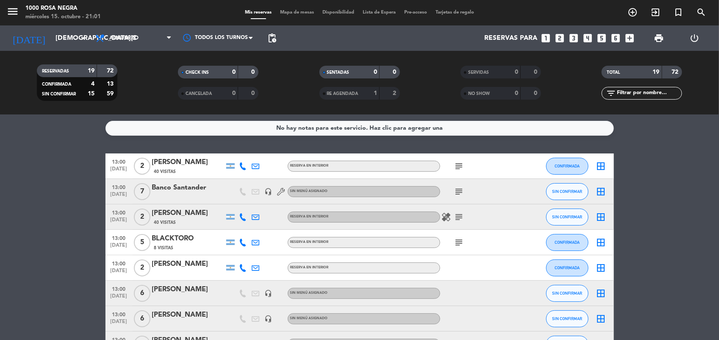
type input "[DATE]"
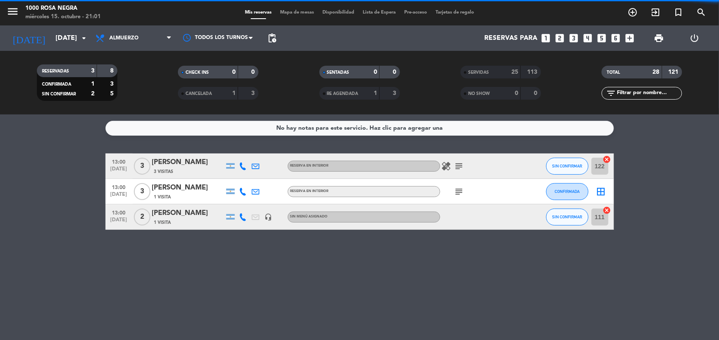
click at [168, 37] on icon at bounding box center [169, 38] width 4 height 7
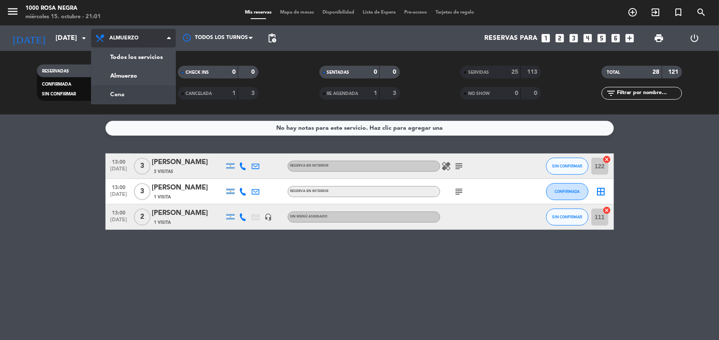
click at [126, 87] on div "menu 1000 Rosa Negra miércoles 15. octubre - 21:01 Mis reservas Mapa de mesas D…" at bounding box center [359, 57] width 719 height 114
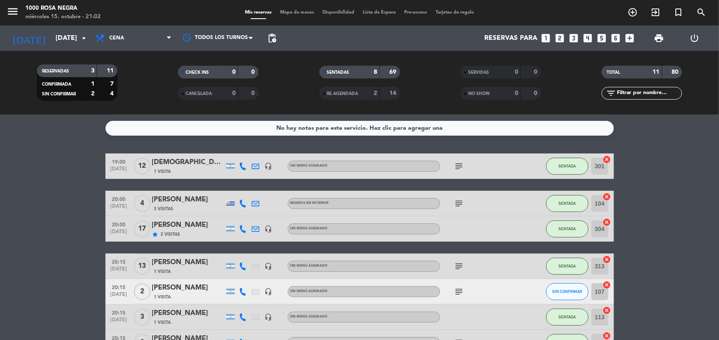
click at [650, 187] on bookings-row "19:00 [DATE] [DEMOGRAPHIC_DATA][PERSON_NAME] 1 Visita headset_mic Sin menú asig…" at bounding box center [359, 310] width 719 height 315
click at [693, 258] on bookings-row "19:00 [DATE] [DEMOGRAPHIC_DATA][PERSON_NAME] 1 Visita headset_mic Sin menú asig…" at bounding box center [359, 310] width 719 height 315
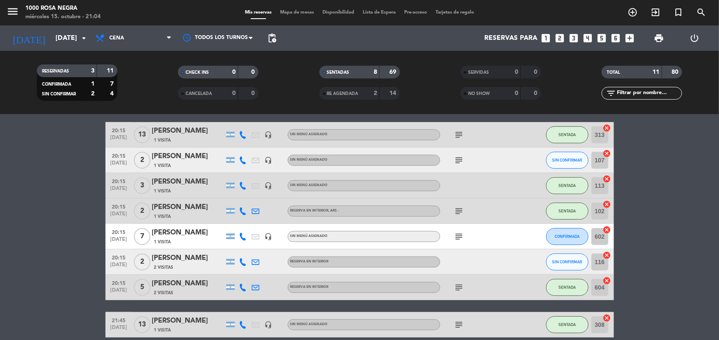
scroll to position [148, 0]
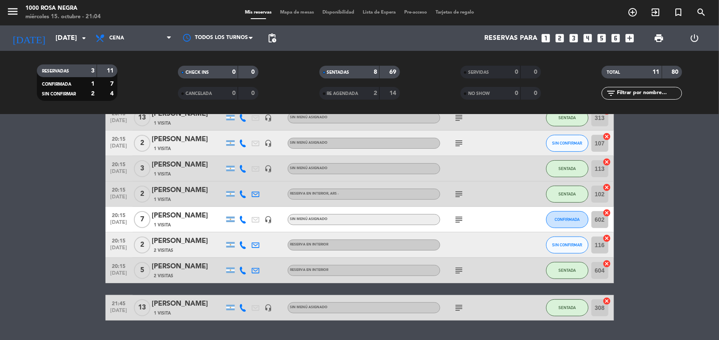
click at [462, 217] on icon "subject" at bounding box center [459, 219] width 10 height 10
